Goal: Task Accomplishment & Management: Complete application form

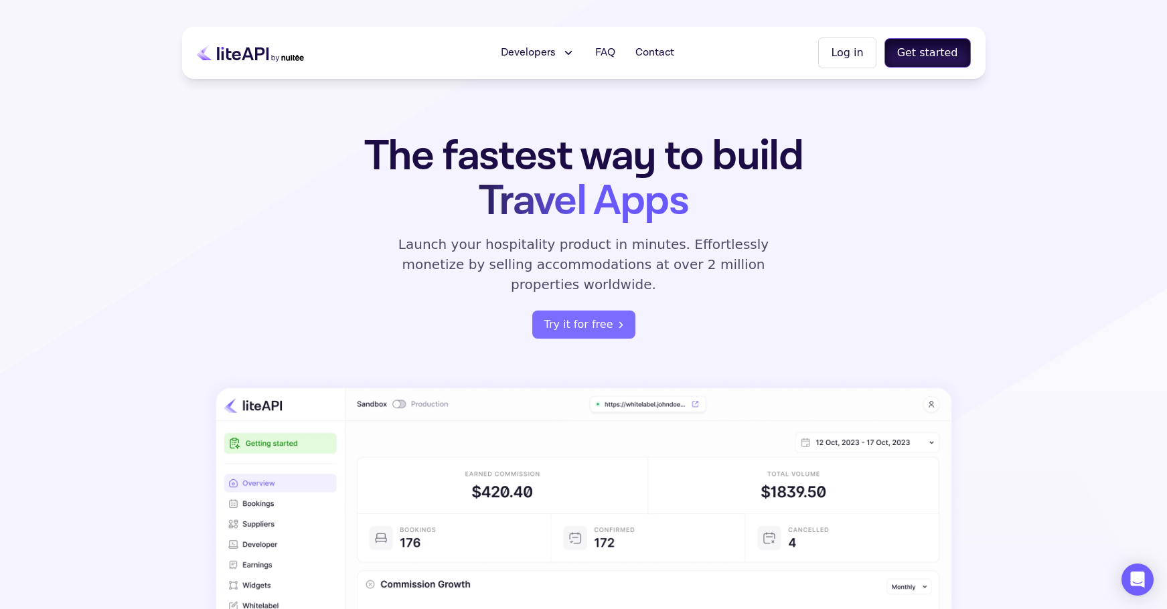
click at [955, 54] on button "Get started" at bounding box center [927, 52] width 86 height 29
click at [861, 46] on button "Log in" at bounding box center [847, 52] width 58 height 31
click at [920, 58] on button "Get started" at bounding box center [927, 52] width 86 height 29
click at [921, 56] on button "Get started" at bounding box center [927, 52] width 86 height 29
